Goal: Information Seeking & Learning: Check status

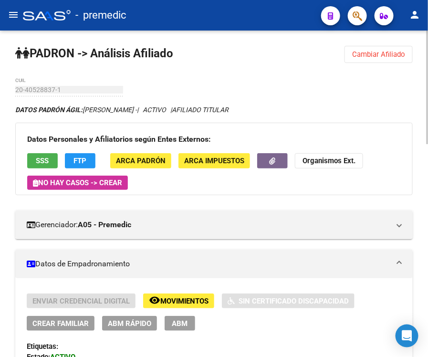
click at [371, 58] on button "Cambiar Afiliado" at bounding box center [379, 54] width 68 height 17
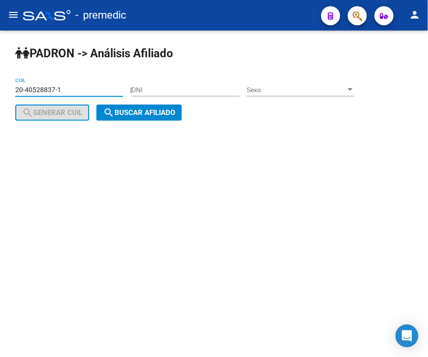
drag, startPoint x: 70, startPoint y: 92, endPoint x: 13, endPoint y: 92, distance: 56.8
click at [13, 92] on div "PADRON -> Análisis Afiliado 20-40528837-1 CUIL | DNI Sexo Sexo search Generar C…" at bounding box center [214, 91] width 428 height 121
paste input "7-33028249-0"
click at [134, 113] on span "search Buscar afiliado" at bounding box center [139, 112] width 72 height 9
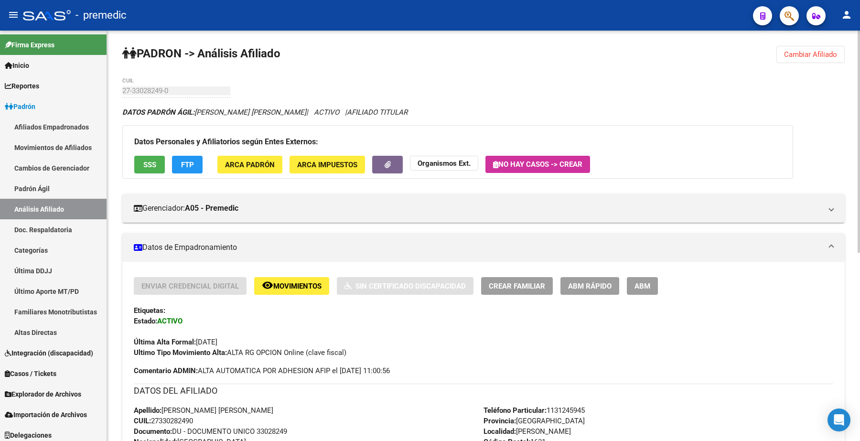
click at [428, 56] on span "Cambiar Afiliado" at bounding box center [810, 54] width 53 height 9
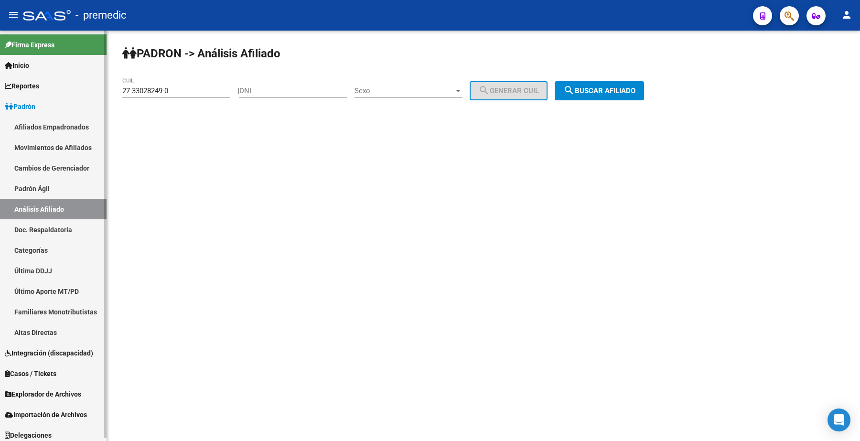
drag, startPoint x: 192, startPoint y: 91, endPoint x: 51, endPoint y: 91, distance: 141.4
click at [72, 91] on mat-sidenav-container "Firma Express Inicio Instructivos Contacto OS Reportes Padrón Traspasos x O.S. …" at bounding box center [430, 236] width 860 height 410
paste input "26119711-7"
type input "27-26119711-7"
click at [428, 92] on span "search Buscar afiliado" at bounding box center [599, 90] width 72 height 9
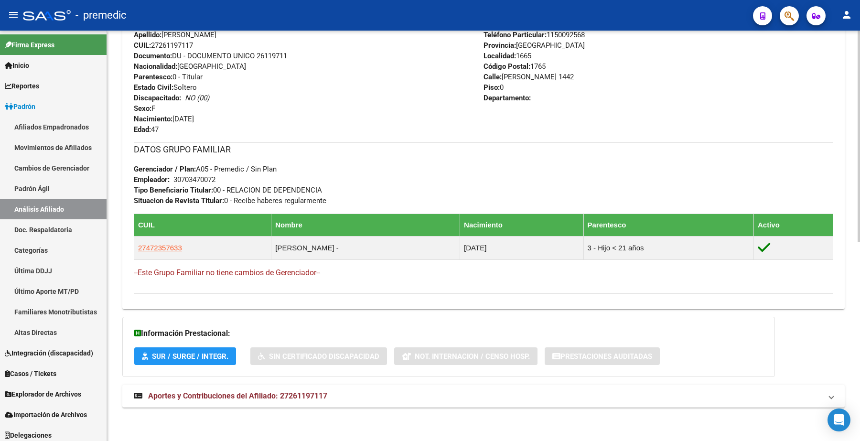
scroll to position [267, 0]
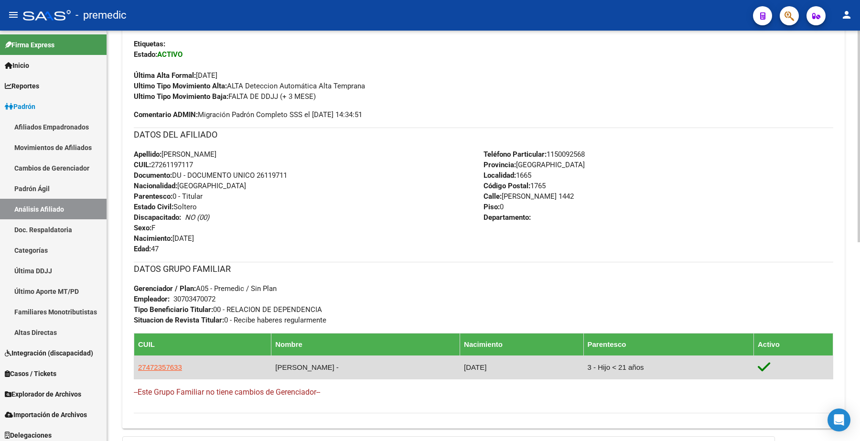
drag, startPoint x: 292, startPoint y: 364, endPoint x: 416, endPoint y: 360, distance: 124.3
click at [416, 357] on td "[PERSON_NAME] -" at bounding box center [365, 366] width 189 height 23
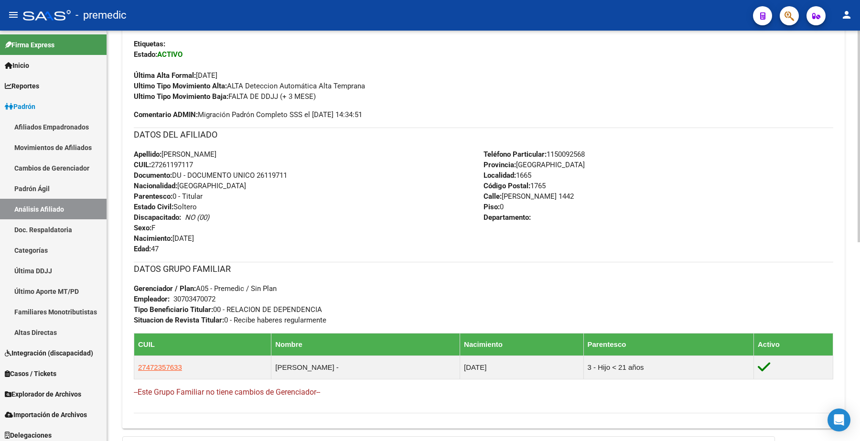
scroll to position [207, 0]
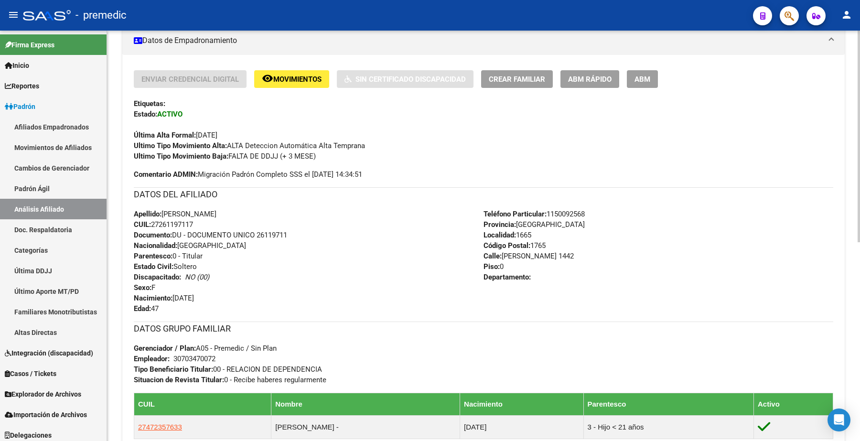
drag, startPoint x: 206, startPoint y: 154, endPoint x: 343, endPoint y: 154, distance: 136.6
click at [343, 154] on div "Ultimo Tipo Movimiento Baja: FALTA DE DDJJ (+ 3 MESE)" at bounding box center [483, 156] width 699 height 11
drag, startPoint x: 194, startPoint y: 134, endPoint x: 553, endPoint y: 3, distance: 381.7
click at [273, 134] on div "Última Alta Formal: [DATE]" at bounding box center [483, 129] width 699 height 21
